Goal: Answer question/provide support: Share knowledge or assist other users

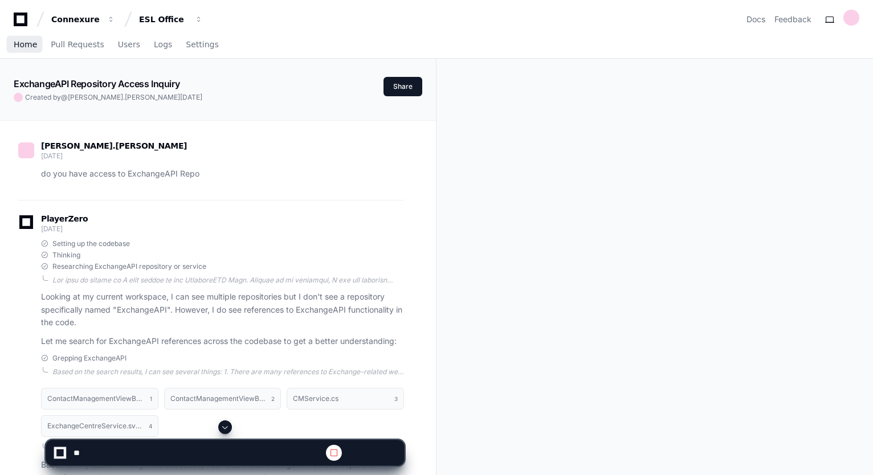
click at [17, 41] on span "Home" at bounding box center [25, 44] width 23 height 7
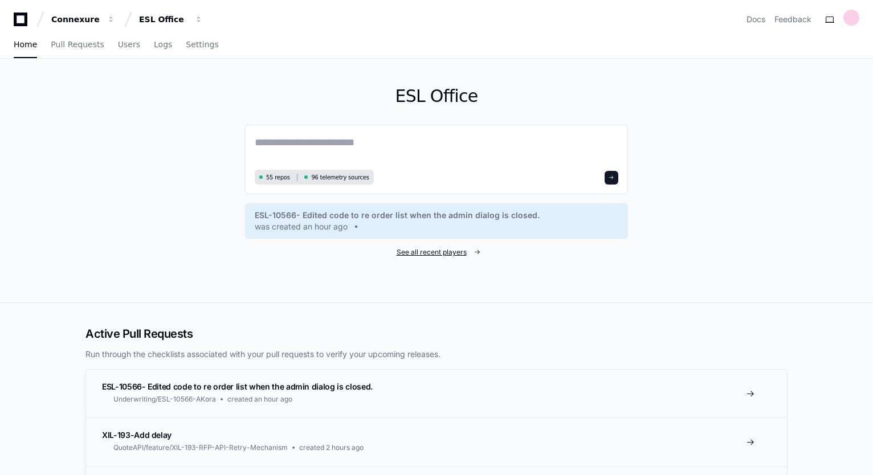
click at [446, 251] on span "See all recent players" at bounding box center [432, 252] width 70 height 9
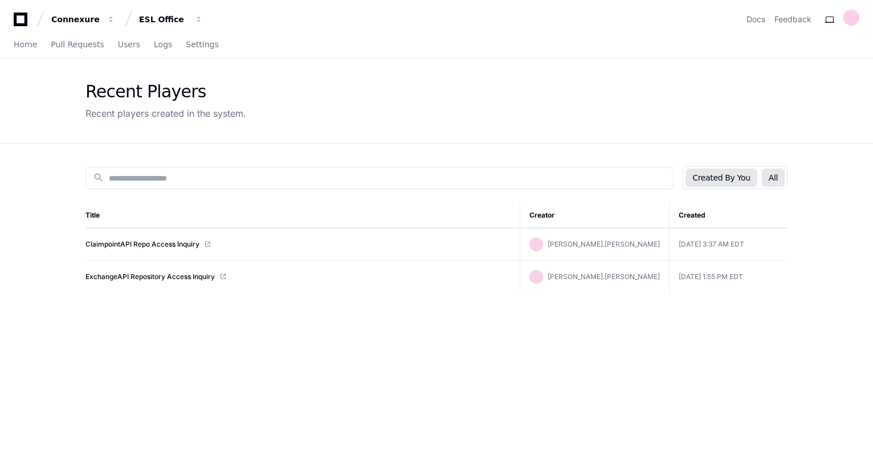
click at [774, 174] on button "All" at bounding box center [773, 178] width 23 height 18
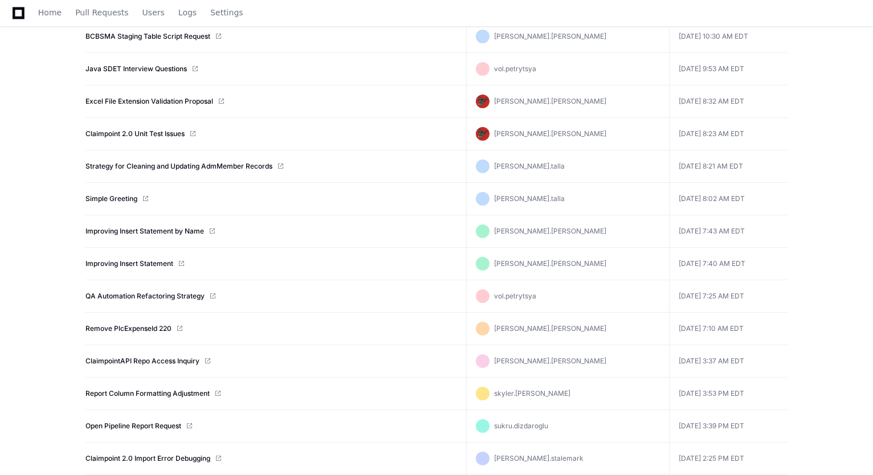
scroll to position [834, 0]
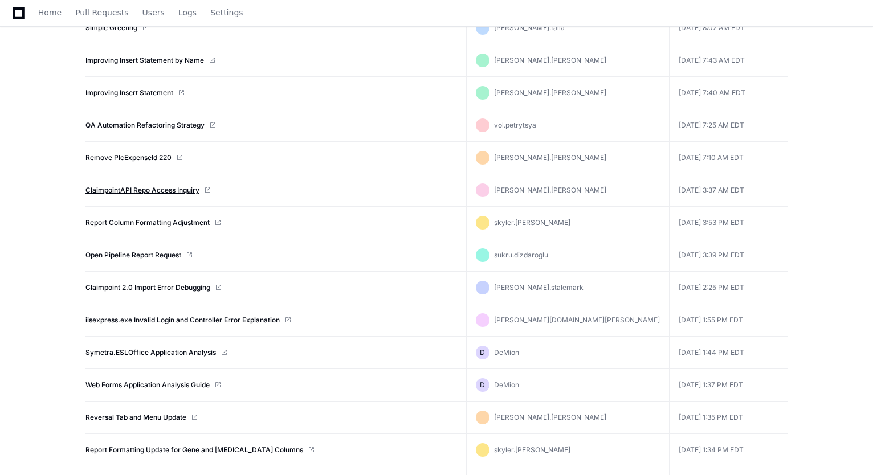
click at [128, 187] on link "ClaimpointAPI Repo Access Inquiry" at bounding box center [142, 190] width 114 height 9
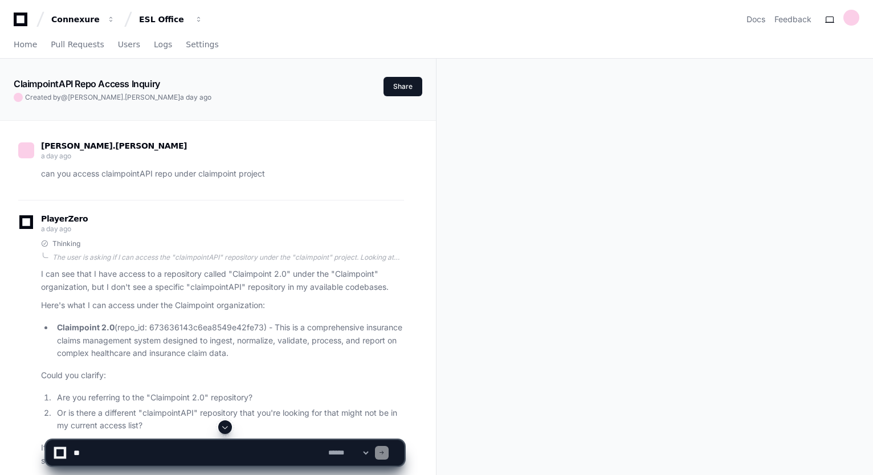
click at [225, 427] on span at bounding box center [225, 427] width 9 height 9
click at [225, 425] on span at bounding box center [225, 427] width 9 height 9
click at [209, 455] on textarea at bounding box center [226, 452] width 311 height 25
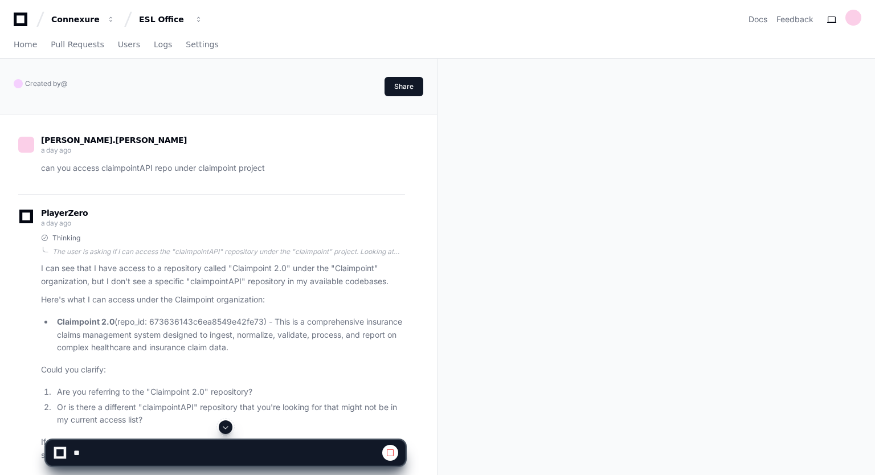
click at [226, 425] on span at bounding box center [225, 427] width 9 height 9
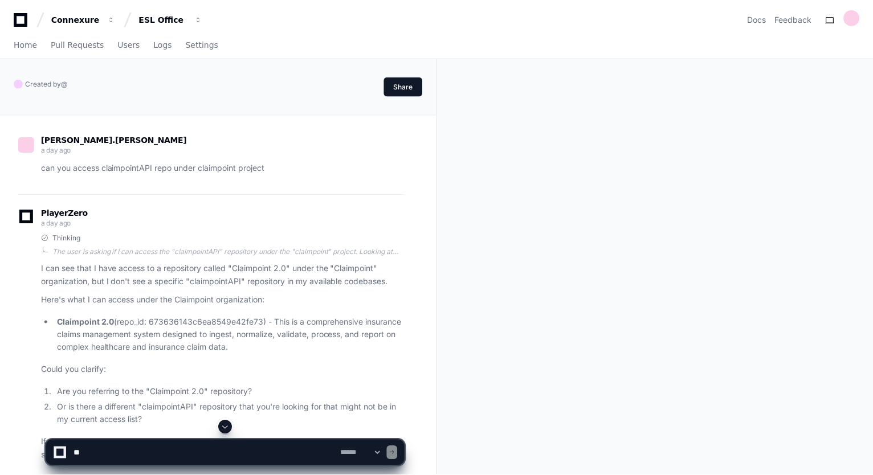
scroll to position [6524, 0]
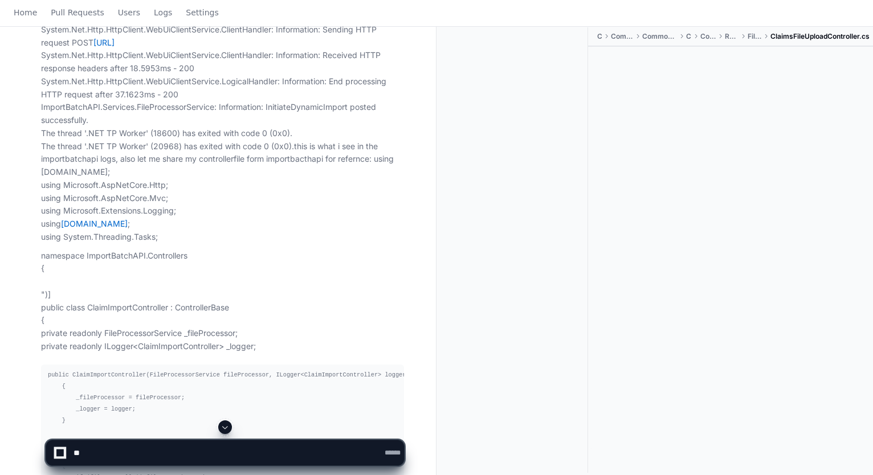
click at [223, 428] on span at bounding box center [225, 427] width 9 height 9
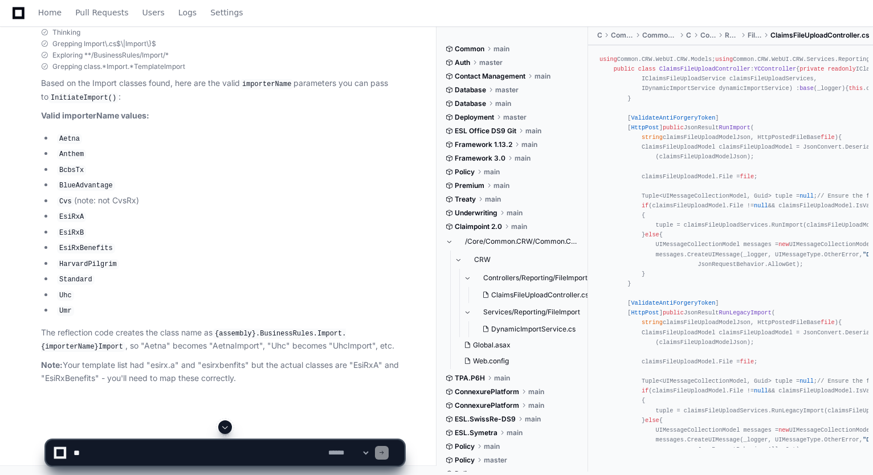
scroll to position [34772, 0]
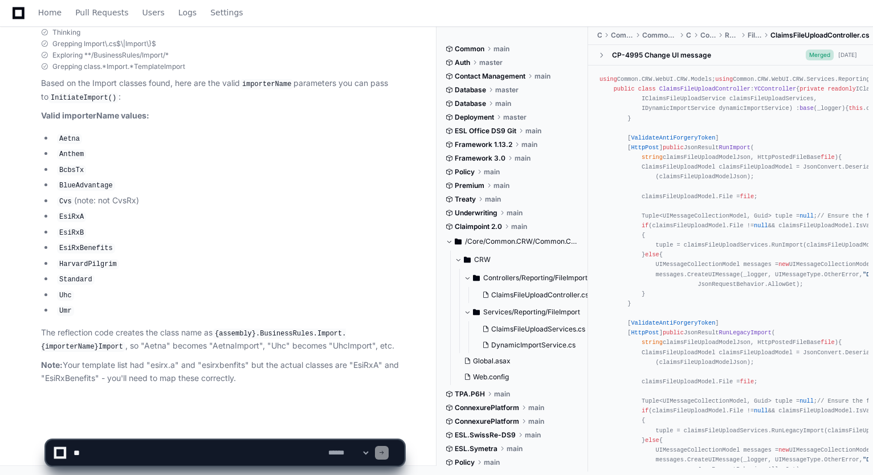
click at [219, 452] on textarea at bounding box center [198, 452] width 255 height 25
type textarea "*"
paste textarea "**********"
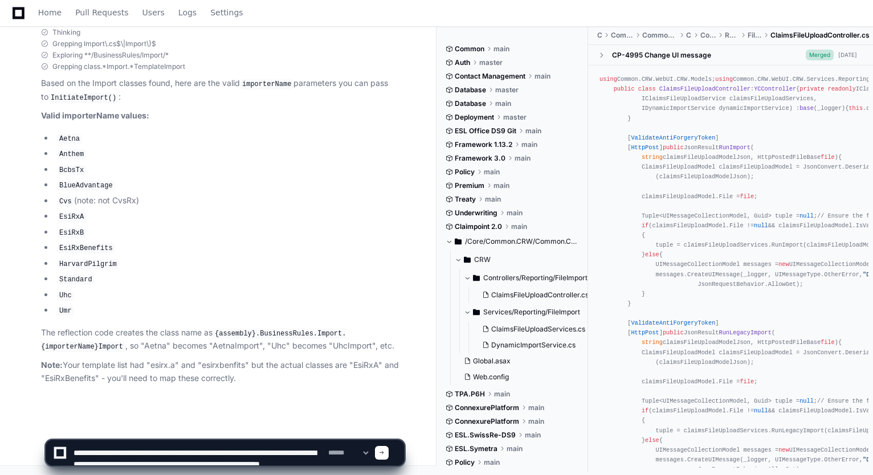
scroll to position [3, 0]
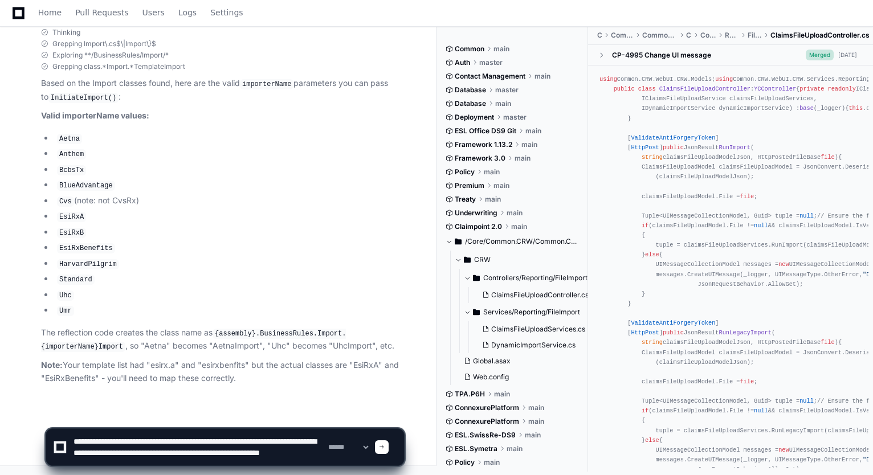
drag, startPoint x: 259, startPoint y: 450, endPoint x: 71, endPoint y: 447, distance: 188.1
click at [71, 447] on textarea at bounding box center [198, 447] width 255 height 36
click at [253, 456] on textarea at bounding box center [198, 447] width 255 height 36
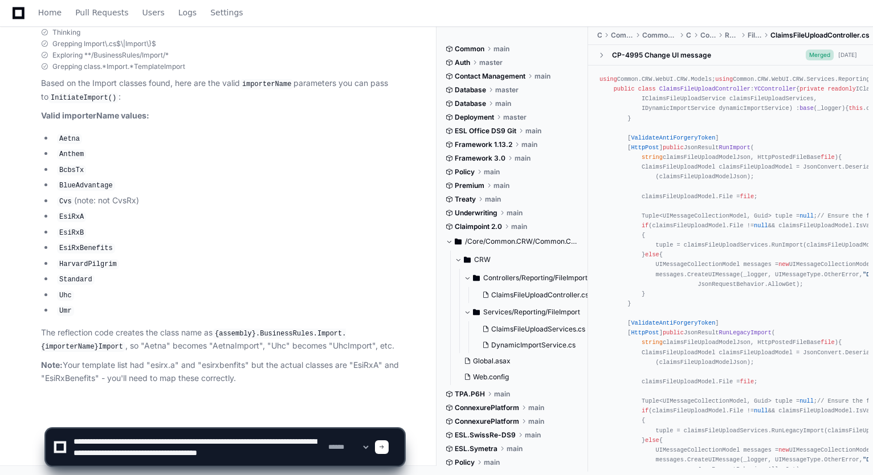
scroll to position [3, 0]
type textarea "**********"
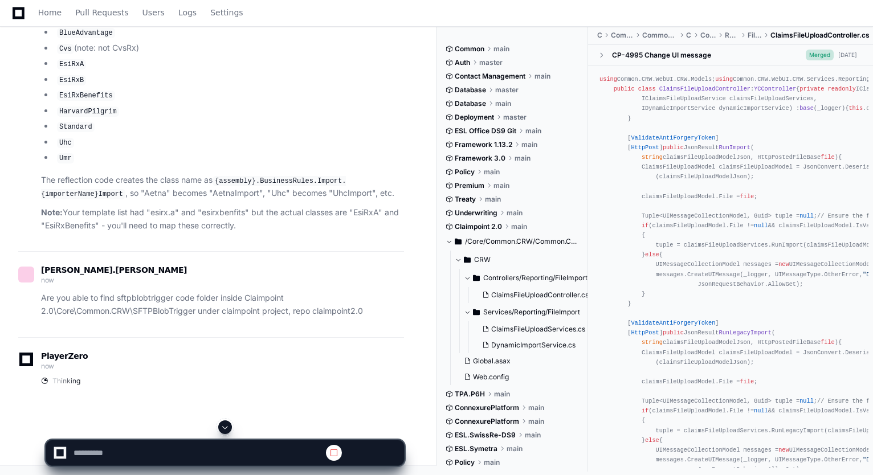
scroll to position [0, 0]
click at [222, 426] on span at bounding box center [225, 427] width 9 height 9
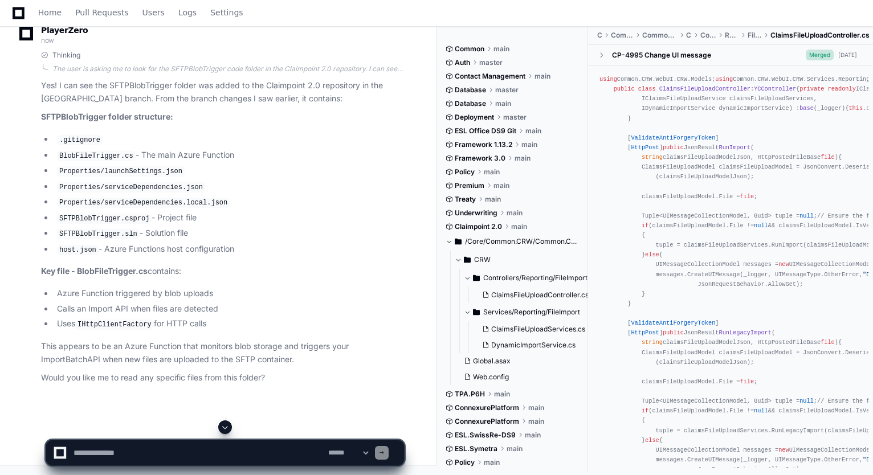
scroll to position [35246, 0]
click at [218, 421] on button at bounding box center [225, 428] width 14 height 14
click at [173, 454] on textarea at bounding box center [198, 452] width 255 height 25
click at [225, 423] on span at bounding box center [225, 427] width 9 height 9
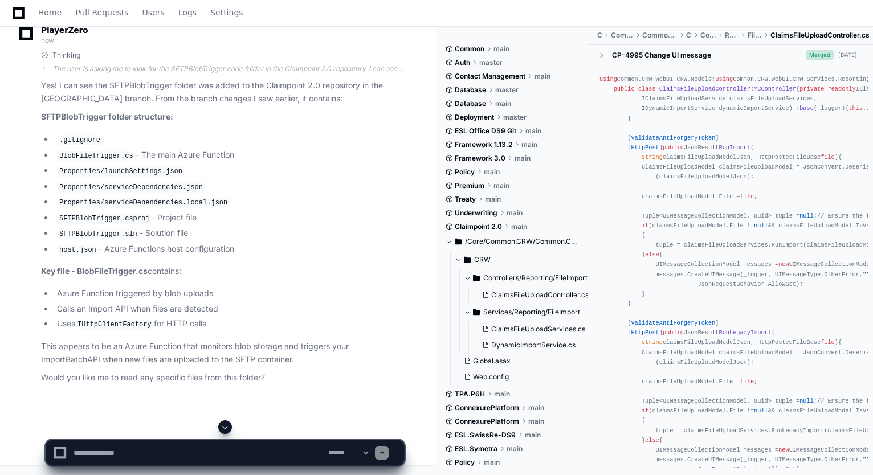
scroll to position [35246, 0]
click at [226, 450] on textarea at bounding box center [198, 452] width 255 height 25
paste textarea "**********"
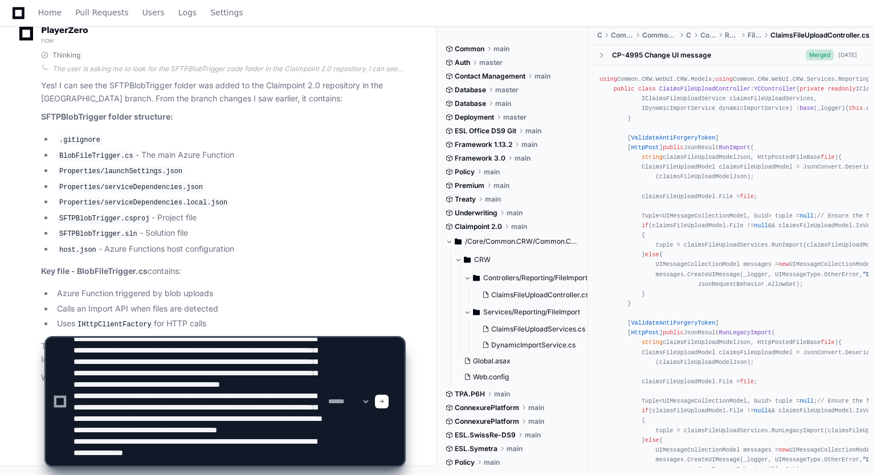
scroll to position [57, 0]
drag, startPoint x: 245, startPoint y: 459, endPoint x: 144, endPoint y: 454, distance: 101.6
click at [144, 454] on textarea at bounding box center [198, 402] width 255 height 128
drag, startPoint x: 244, startPoint y: 454, endPoint x: 144, endPoint y: 454, distance: 100.3
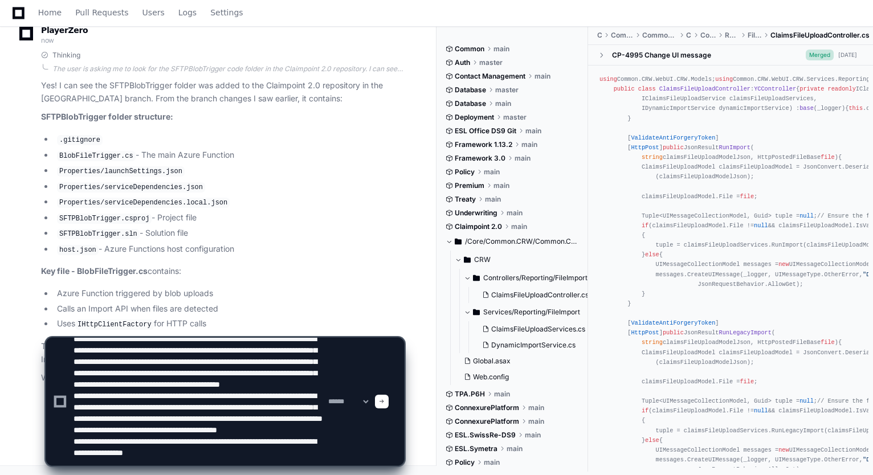
click at [144, 454] on textarea at bounding box center [198, 402] width 255 height 128
type textarea "**********"
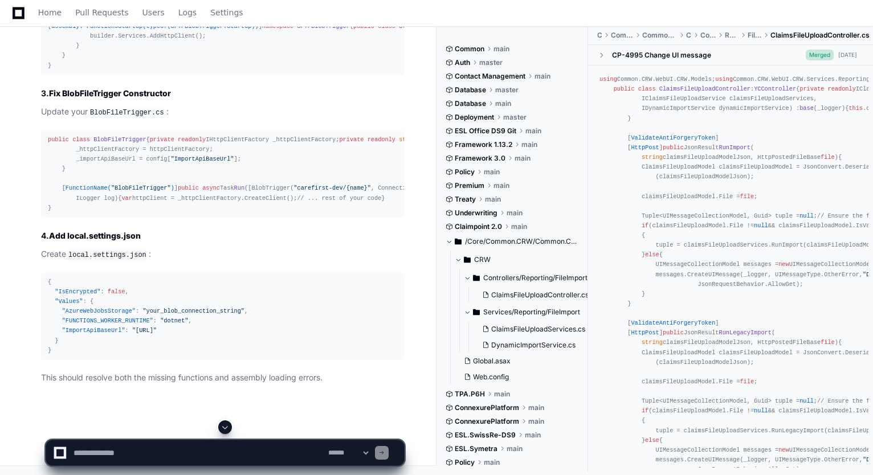
scroll to position [36265, 0]
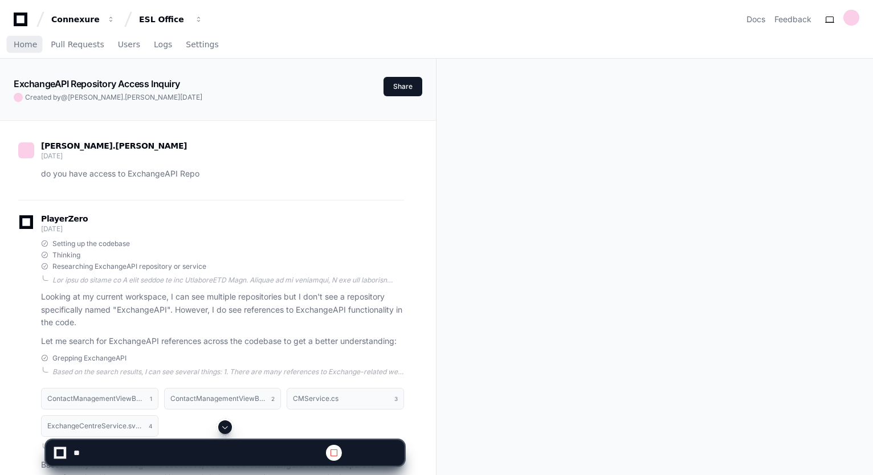
click at [32, 43] on span "Home" at bounding box center [25, 44] width 23 height 7
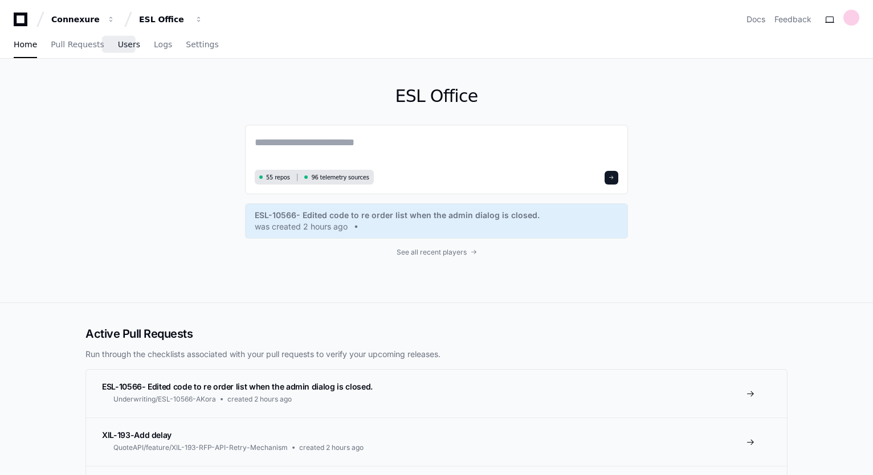
click at [123, 48] on span "Users" at bounding box center [129, 44] width 22 height 7
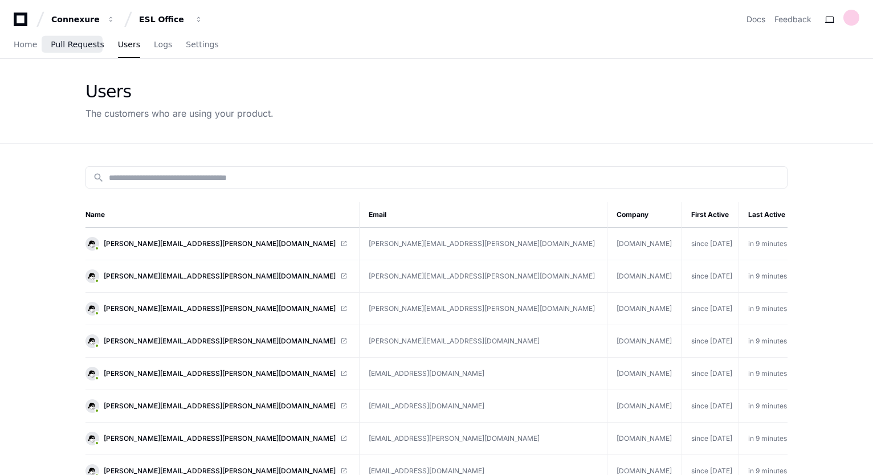
click at [73, 48] on span "Pull Requests" at bounding box center [77, 44] width 53 height 7
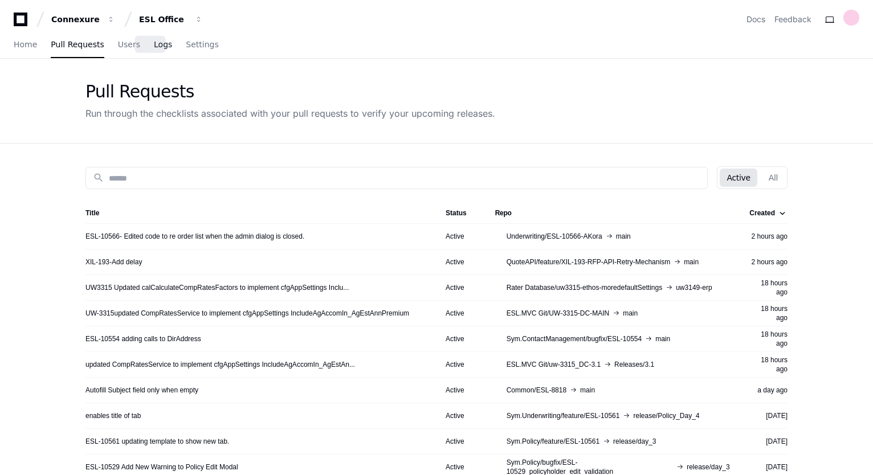
click at [154, 48] on span "Logs" at bounding box center [163, 44] width 18 height 7
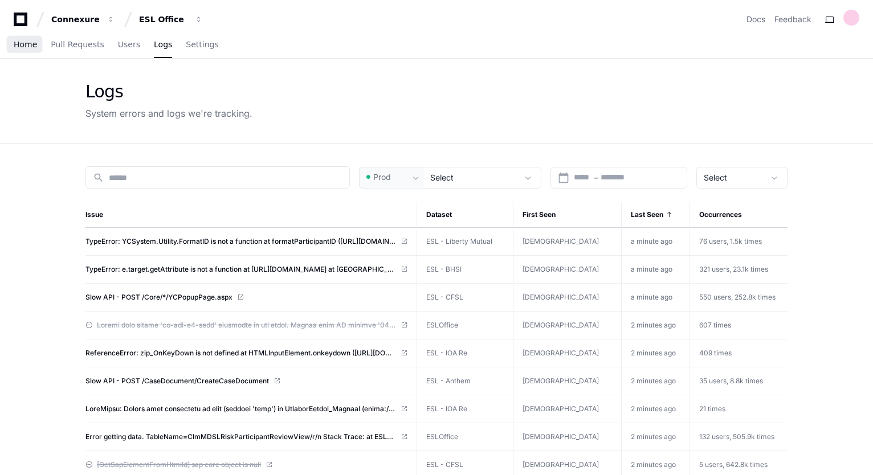
click at [32, 46] on span "Home" at bounding box center [25, 44] width 23 height 7
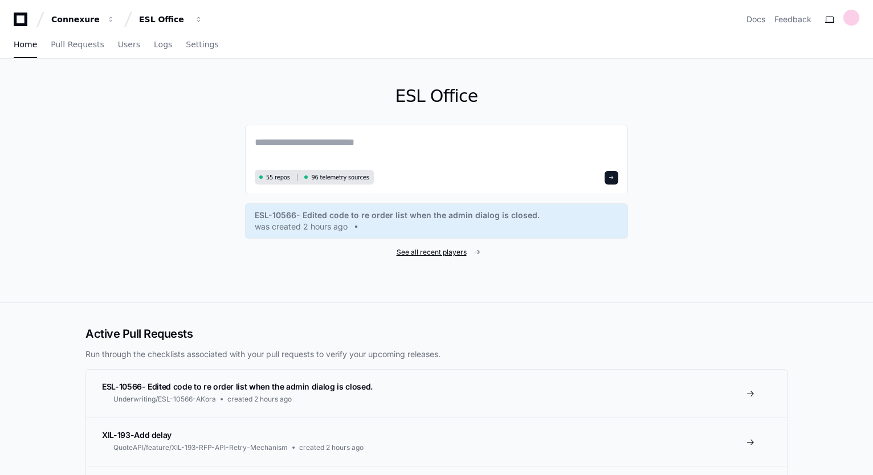
click at [434, 252] on span "See all recent players" at bounding box center [432, 252] width 70 height 9
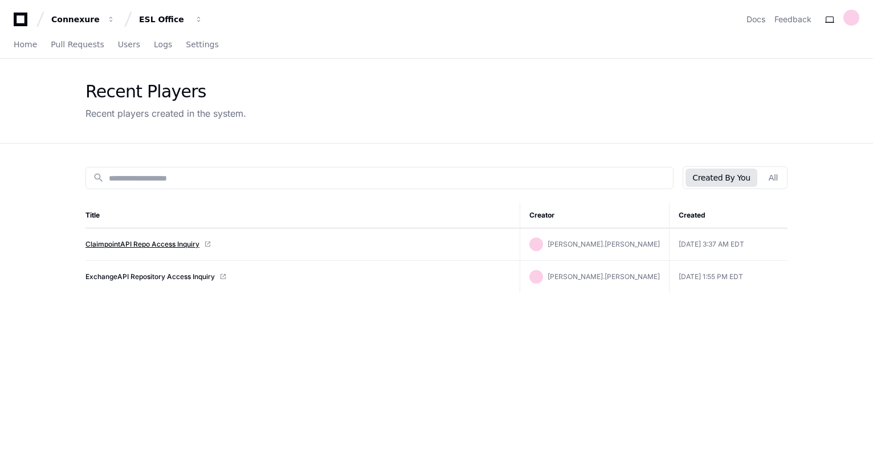
click at [141, 241] on link "ClaimpointAPI Repo Access Inquiry" at bounding box center [142, 244] width 114 height 9
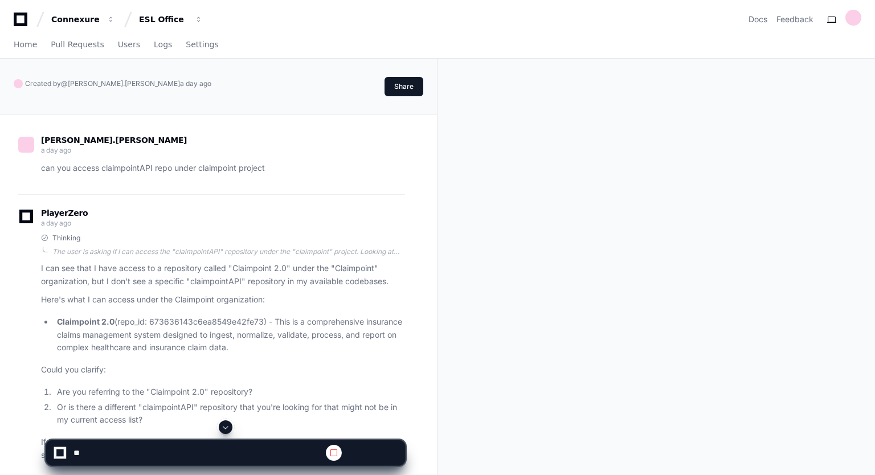
click at [224, 424] on span at bounding box center [225, 427] width 9 height 9
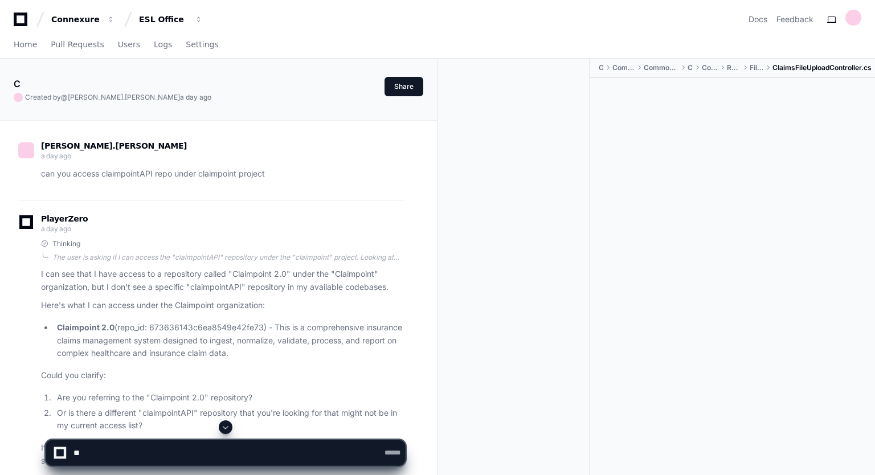
click at [871, 247] on div at bounding box center [732, 279] width 285 height 402
click at [225, 422] on button at bounding box center [226, 428] width 14 height 14
click at [223, 427] on span at bounding box center [225, 427] width 9 height 9
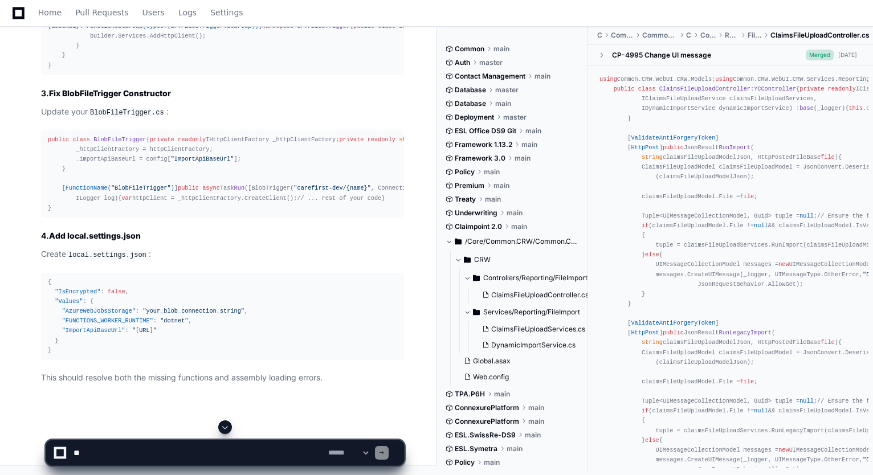
scroll to position [35695, 0]
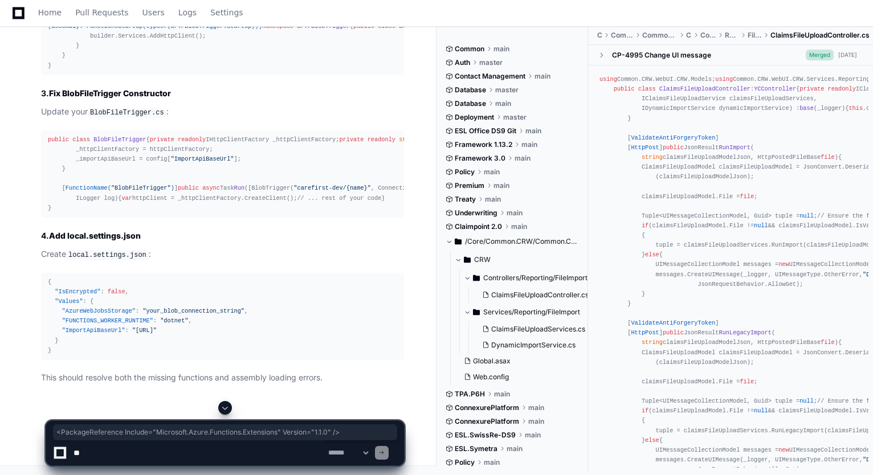
drag, startPoint x: 47, startPoint y: 288, endPoint x: 324, endPoint y: 287, distance: 276.4
copy span "< PackageReference Include = "Microsoft.Azure.Functions.Extensions" Version = "…"
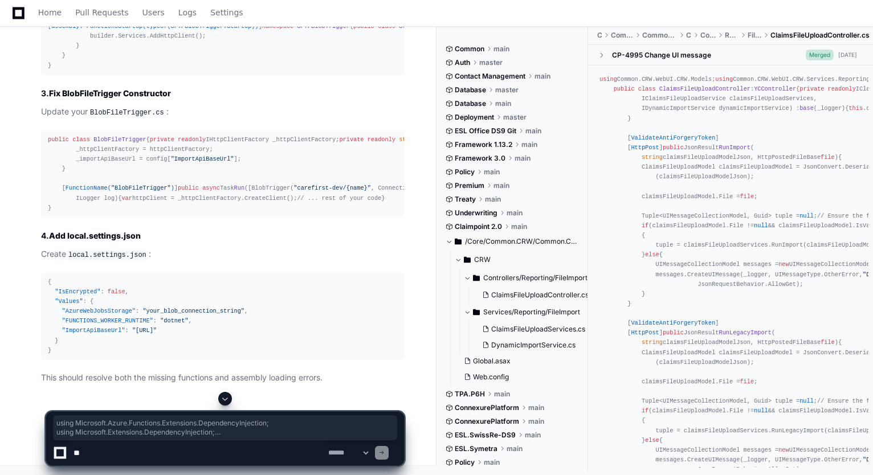
drag, startPoint x: 48, startPoint y: 145, endPoint x: 71, endPoint y: 279, distance: 135.8
click at [71, 71] on div "using Microsoft.Azure.Functions.Extensions.DependencyInjection; using Microsoft…" at bounding box center [222, 36] width 349 height 68
copy div "using Microsoft.Azure.Functions.Extensions.DependencyInjection; using Microsoft…"
click at [210, 452] on textarea at bounding box center [198, 452] width 255 height 25
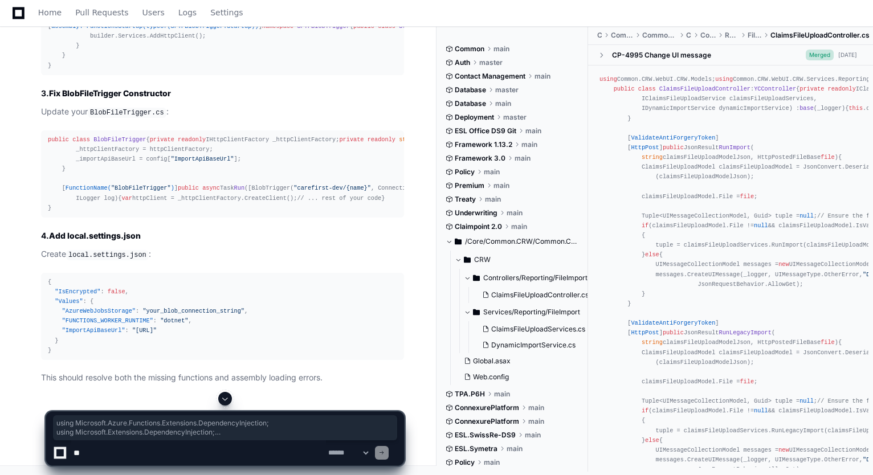
scroll to position [36094, 0]
drag, startPoint x: 48, startPoint y: 187, endPoint x: 242, endPoint y: 352, distance: 254.3
click at [242, 213] on div "public class BlobFileTrigger { private readonly IHttpClientFactory _httpClientF…" at bounding box center [222, 174] width 349 height 78
copy div "public class BlobFileTrigger { private readonly IHttpClientFactory _httpClientF…"
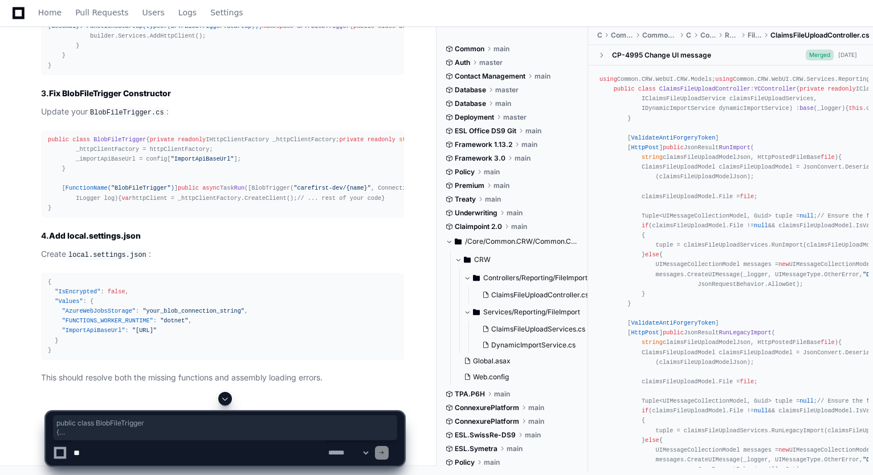
copy div "public class BlobFileTrigger { private readonly IHttpClientFactory _httpClientF…"
click at [154, 454] on textarea at bounding box center [198, 452] width 255 height 25
paste textarea "**********"
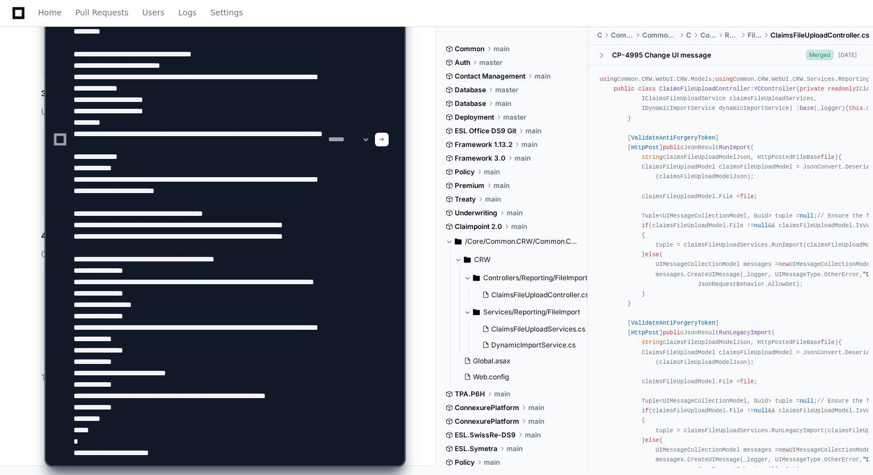
type textarea "**********"
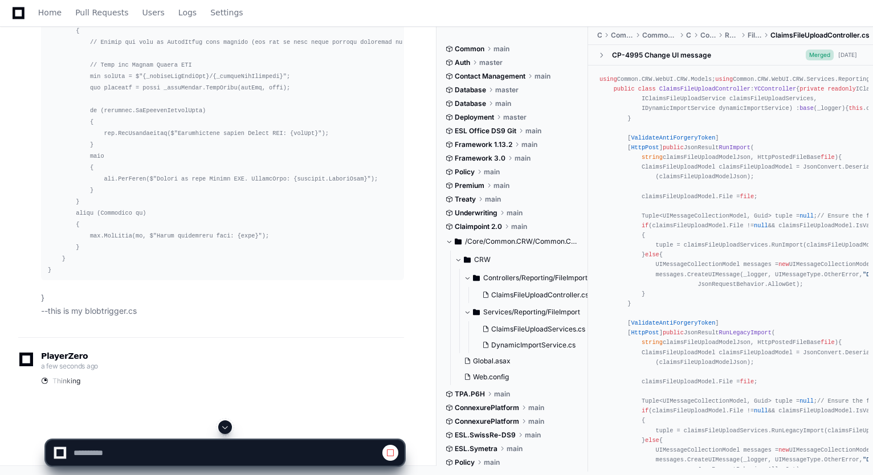
scroll to position [37305, 0]
